Goal: Navigation & Orientation: Go to known website

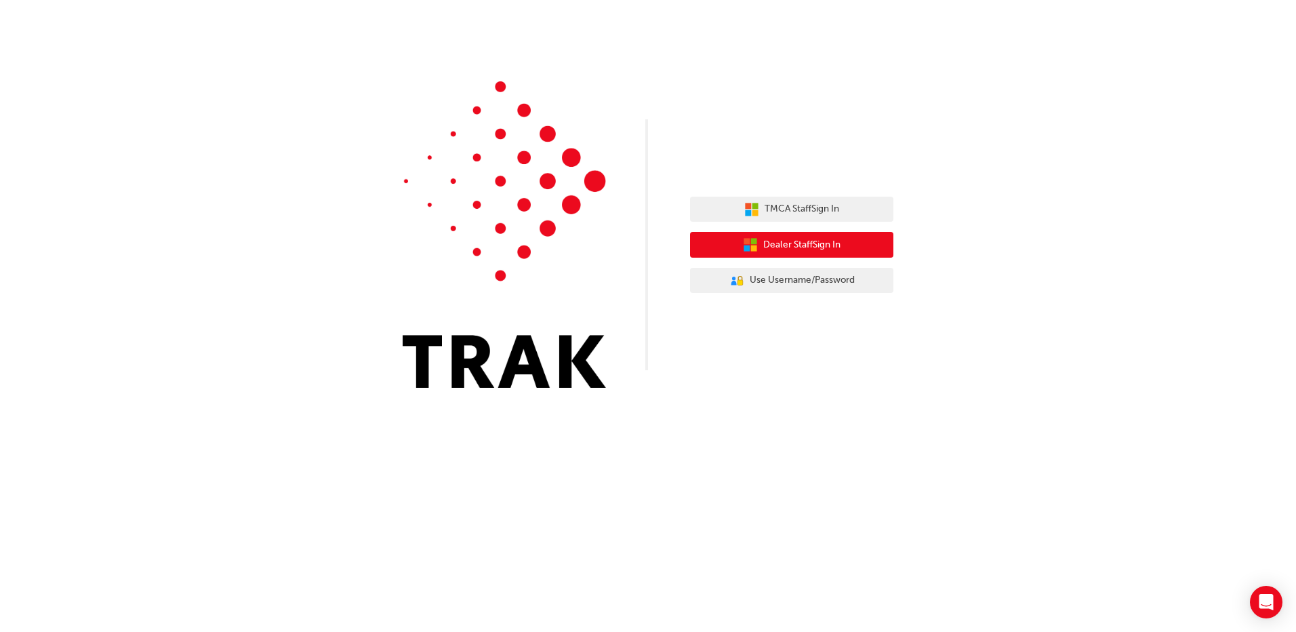
click at [808, 243] on span "Dealer Staff Sign In" at bounding box center [801, 245] width 77 height 16
